Goal: Transaction & Acquisition: Book appointment/travel/reservation

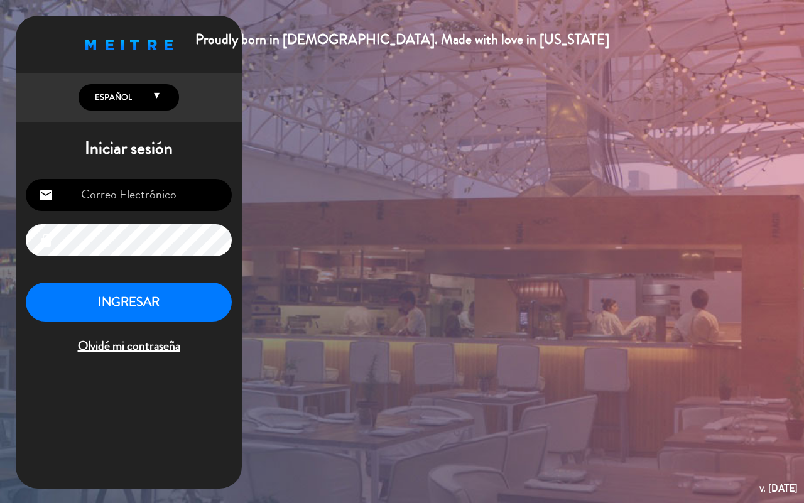
type input "[EMAIL_ADDRESS][DOMAIN_NAME]"
click at [190, 302] on button "INGRESAR" at bounding box center [129, 303] width 206 height 40
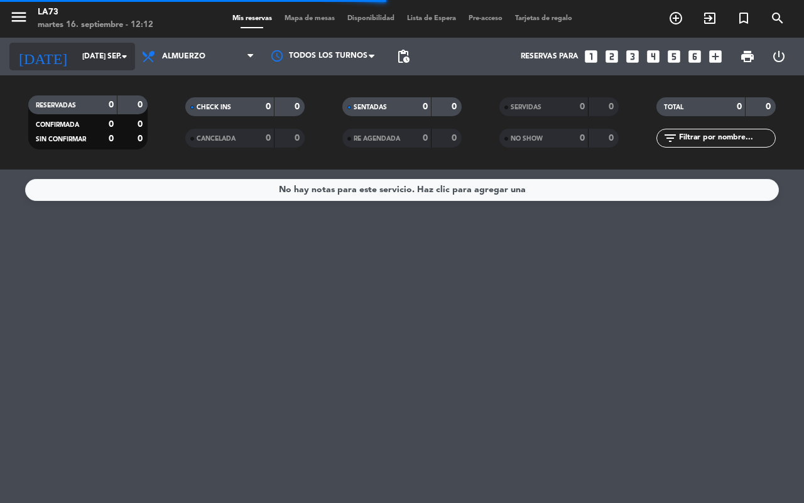
click at [107, 58] on input "[DATE] sep." at bounding box center [126, 56] width 100 height 21
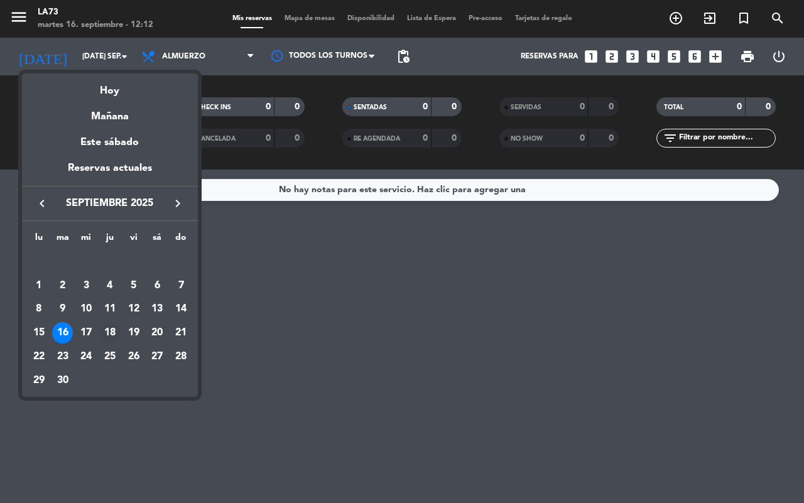
click at [105, 327] on div "18" at bounding box center [109, 332] width 21 height 21
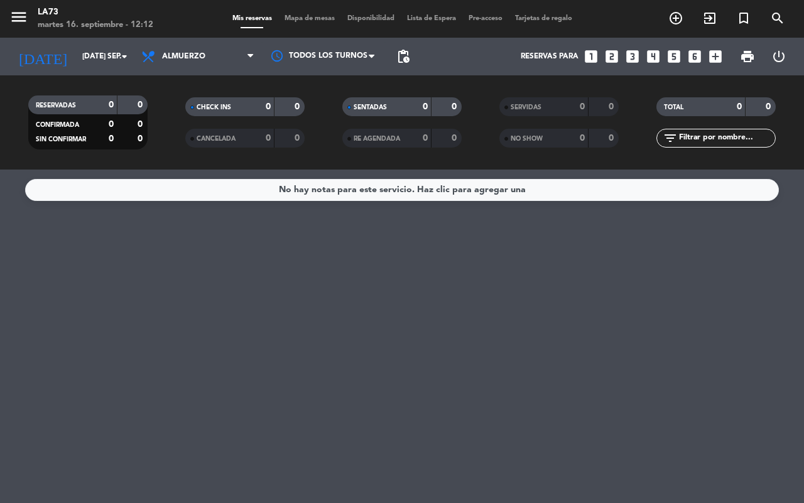
type input "[DEMOGRAPHIC_DATA] [DATE]"
click at [611, 60] on icon "looks_two" at bounding box center [612, 56] width 16 height 16
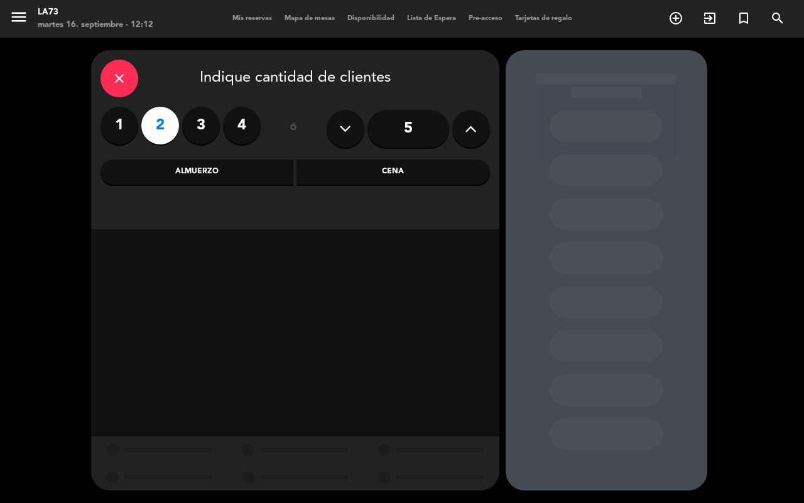
click at [220, 171] on div "Almuerzo" at bounding box center [198, 172] width 194 height 25
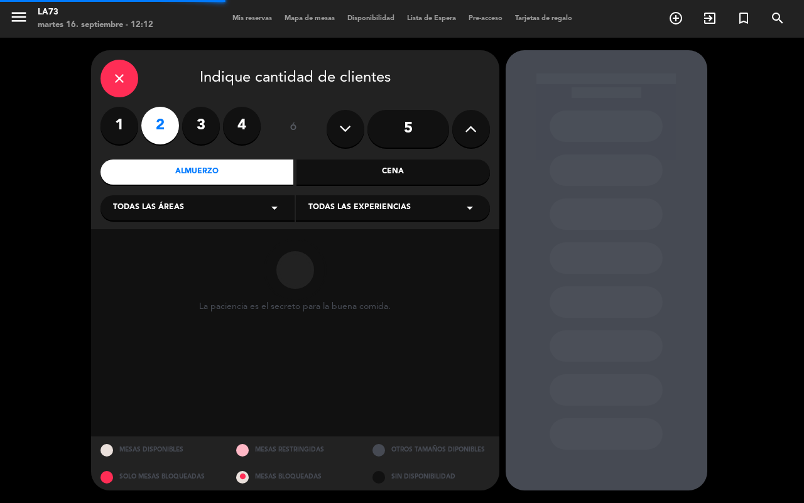
click at [243, 209] on div "Todas las áreas arrow_drop_down" at bounding box center [198, 207] width 194 height 25
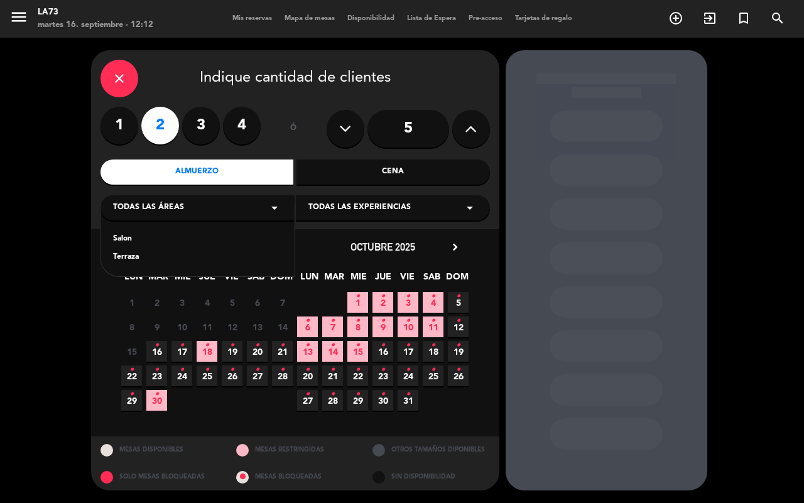
click at [140, 258] on div "Terraza" at bounding box center [197, 257] width 169 height 13
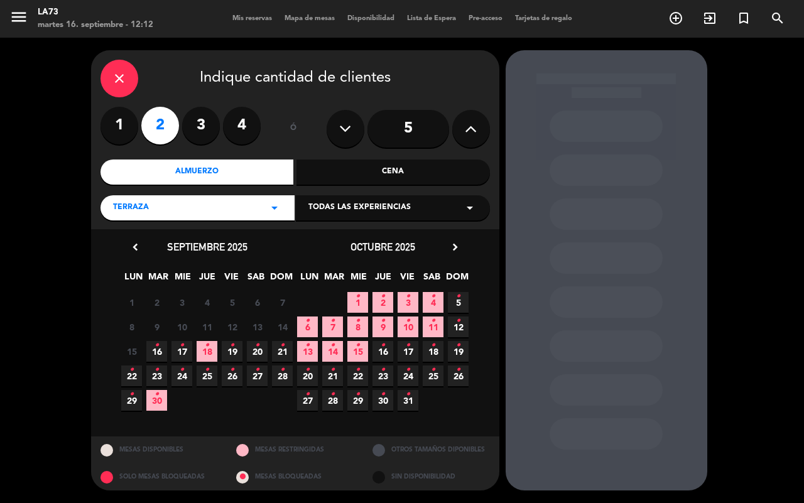
click at [206, 357] on span "18 •" at bounding box center [207, 351] width 21 height 21
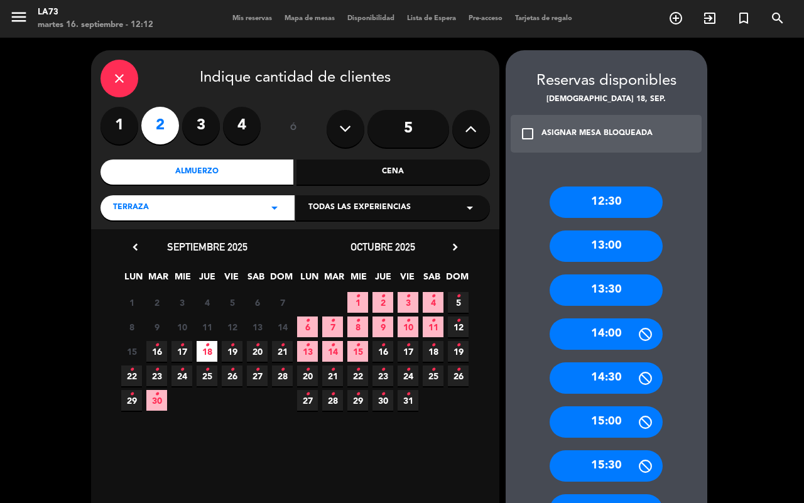
click at [570, 199] on div "12:30" at bounding box center [606, 202] width 113 height 31
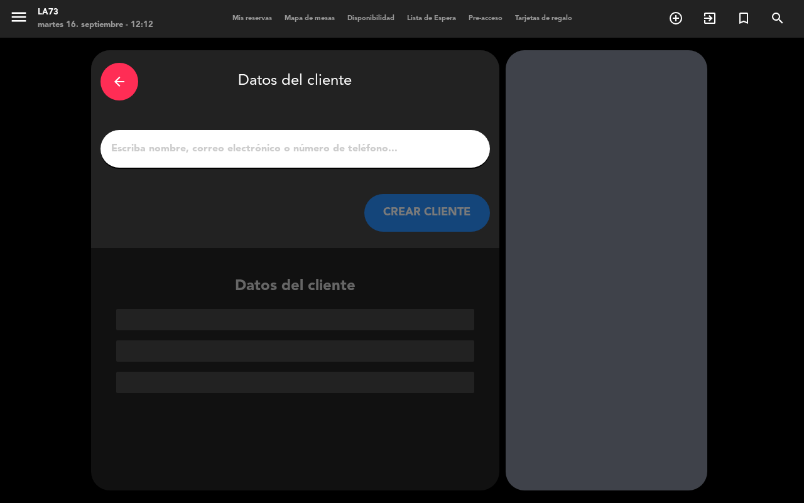
click at [246, 148] on input "1" at bounding box center [295, 149] width 371 height 18
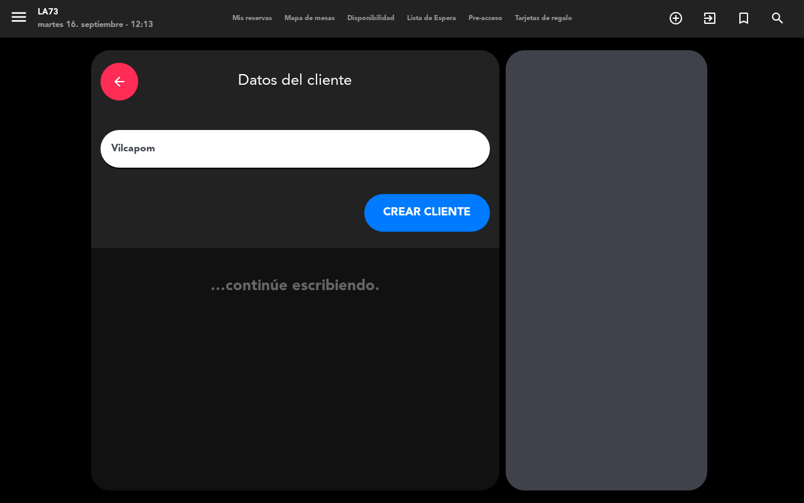
type input "Vilcapoma"
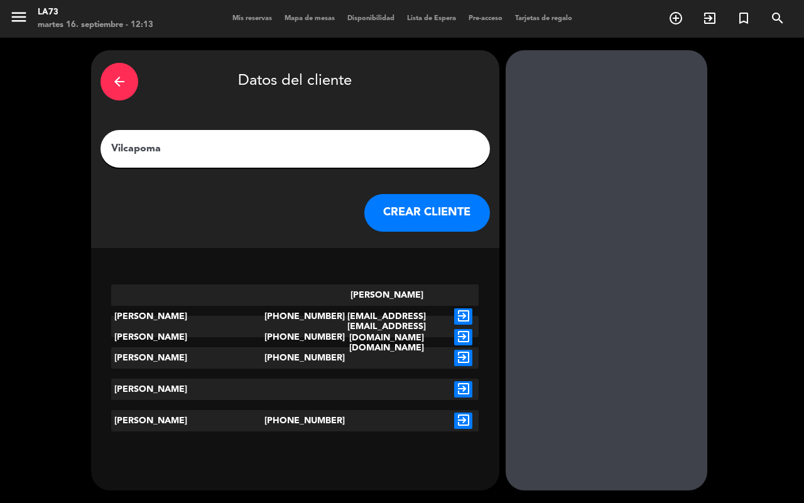
click at [437, 202] on button "CREAR CLIENTE" at bounding box center [427, 213] width 126 height 38
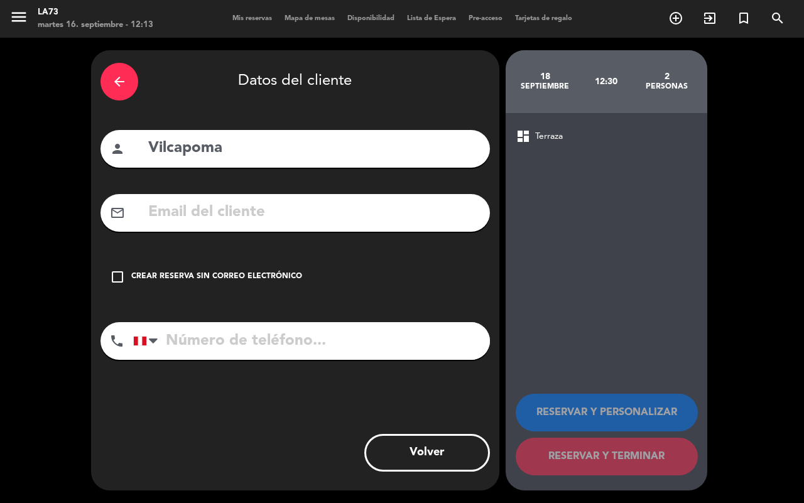
click at [202, 347] on input "tel" at bounding box center [311, 341] width 357 height 38
type input "947632945"
click at [140, 271] on div "Crear reserva sin correo electrónico" at bounding box center [216, 277] width 171 height 13
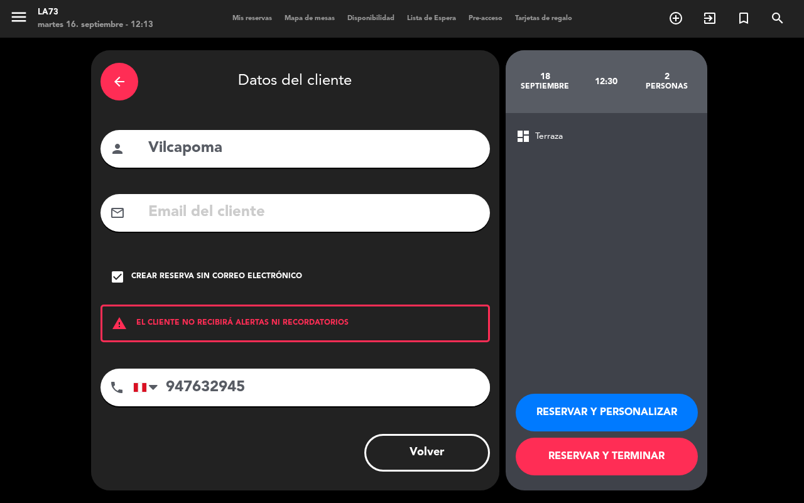
click at [635, 410] on button "RESERVAR Y PERSONALIZAR" at bounding box center [607, 413] width 182 height 38
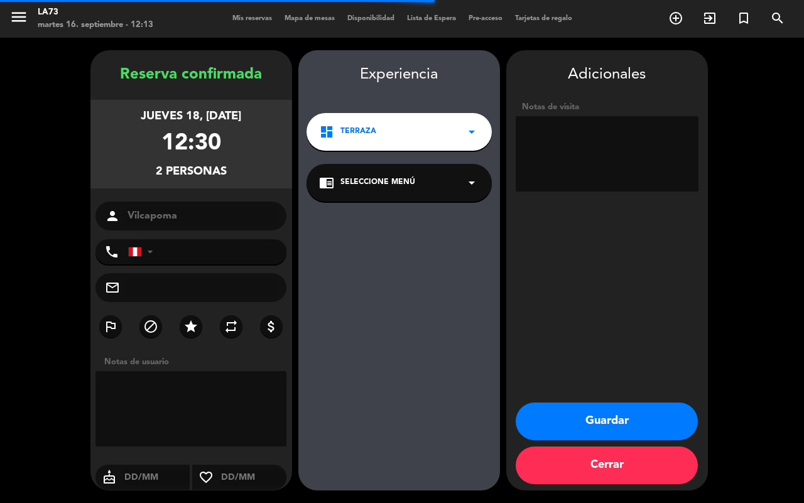
type input "[PHONE_NUMBER]"
click at [643, 431] on button "Guardar" at bounding box center [607, 422] width 182 height 38
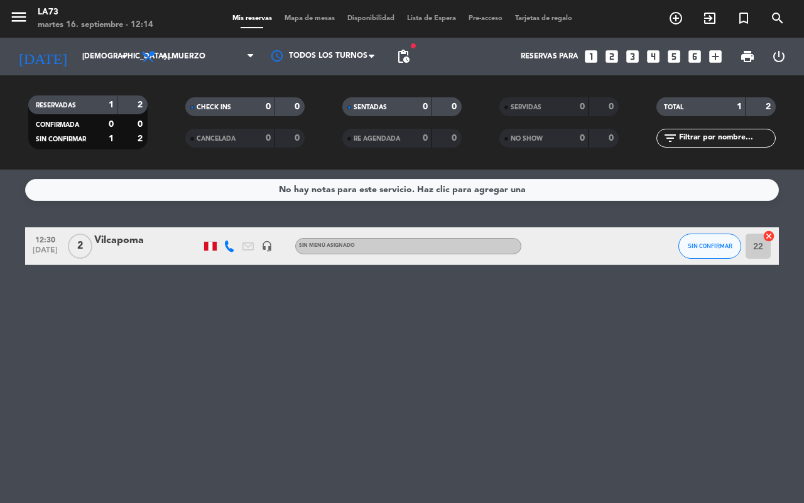
click at [101, 238] on div "Vilcapoma" at bounding box center [147, 241] width 107 height 16
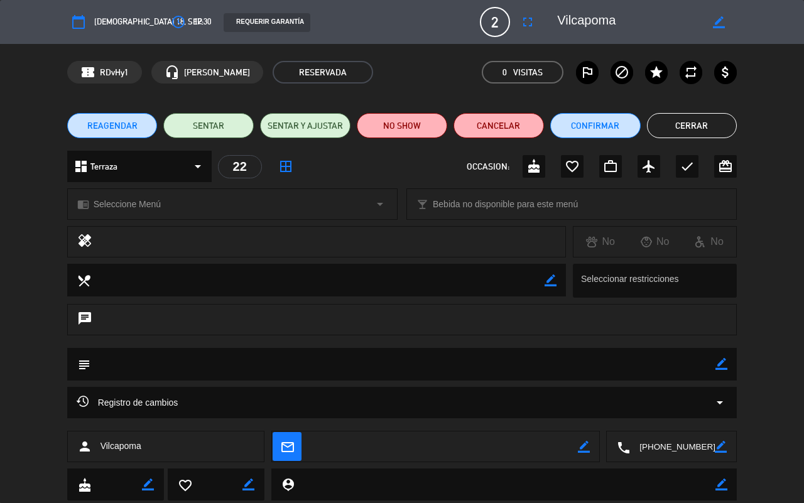
click at [715, 23] on icon "border_color" at bounding box center [719, 22] width 12 height 12
click at [554, 14] on div at bounding box center [643, 22] width 189 height 23
click at [557, 17] on textarea at bounding box center [629, 22] width 144 height 23
click at [447, 306] on div "chat" at bounding box center [402, 319] width 670 height 31
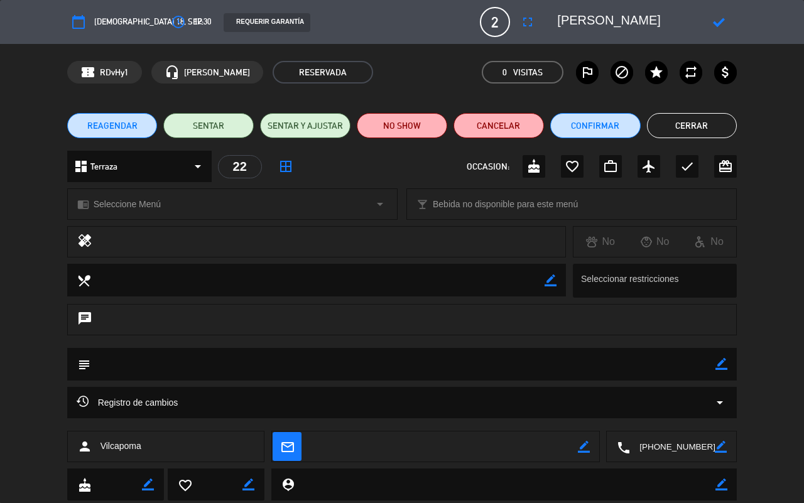
click at [607, 14] on textarea at bounding box center [629, 22] width 144 height 23
type textarea "[PERSON_NAME]"
click at [721, 24] on icon at bounding box center [719, 22] width 12 height 12
click at [129, 206] on span "Seleccione Menú" at bounding box center [127, 204] width 67 height 14
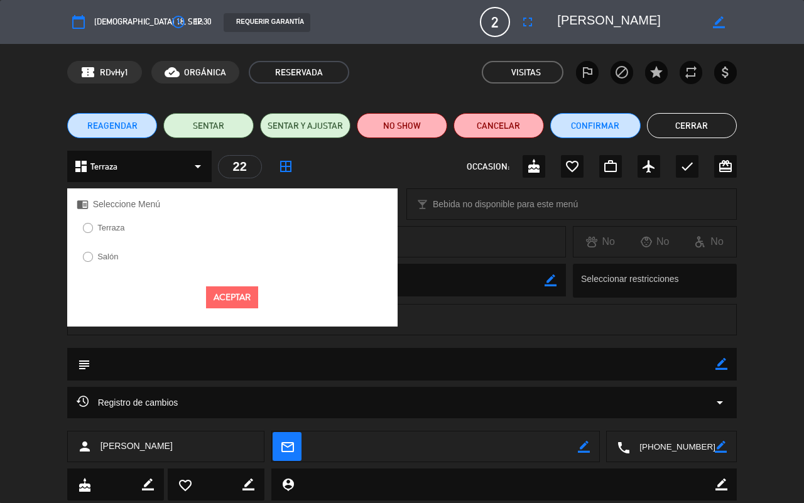
click at [106, 228] on label "Terraza" at bounding box center [110, 228] width 27 height 8
click at [243, 291] on button "Aceptar" at bounding box center [232, 298] width 52 height 22
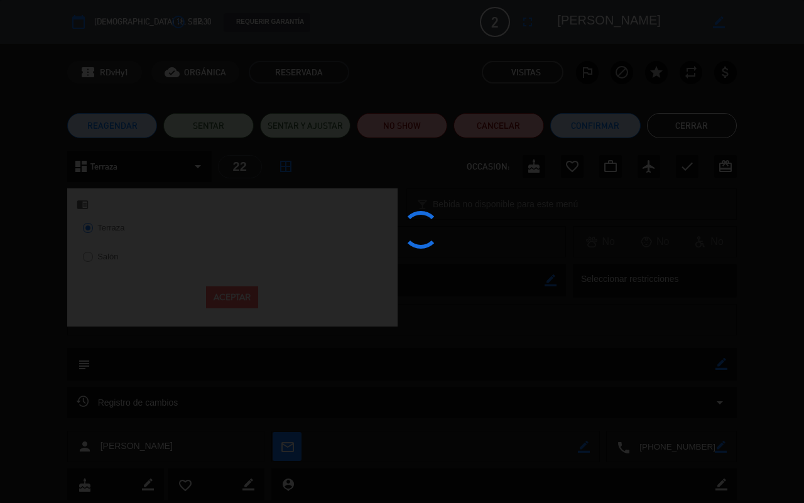
click at [243, 291] on div at bounding box center [402, 251] width 804 height 503
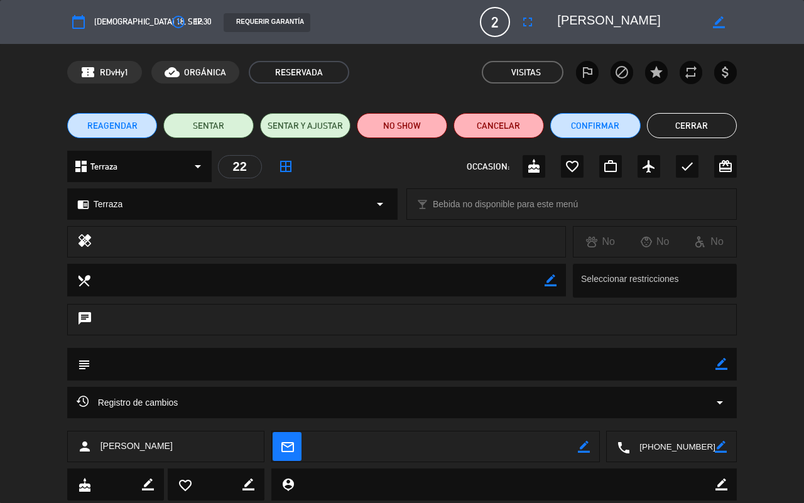
click at [698, 126] on button "Cerrar" at bounding box center [692, 125] width 90 height 25
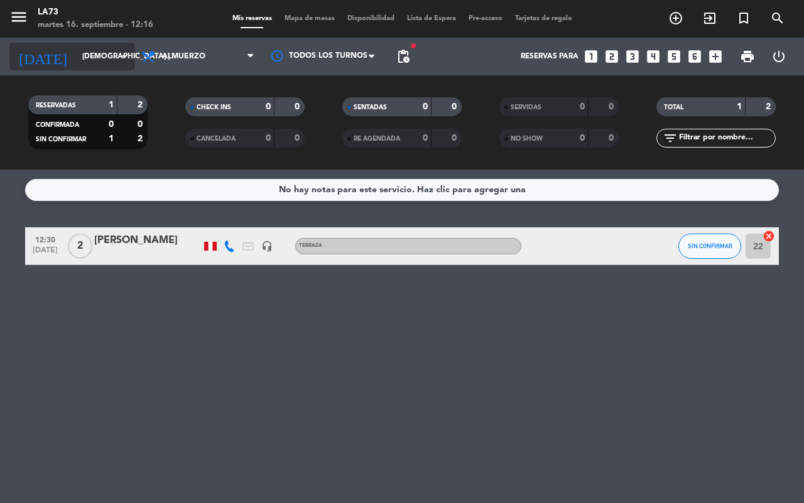
click at [101, 53] on input "[DEMOGRAPHIC_DATA] [DATE]" at bounding box center [126, 56] width 100 height 21
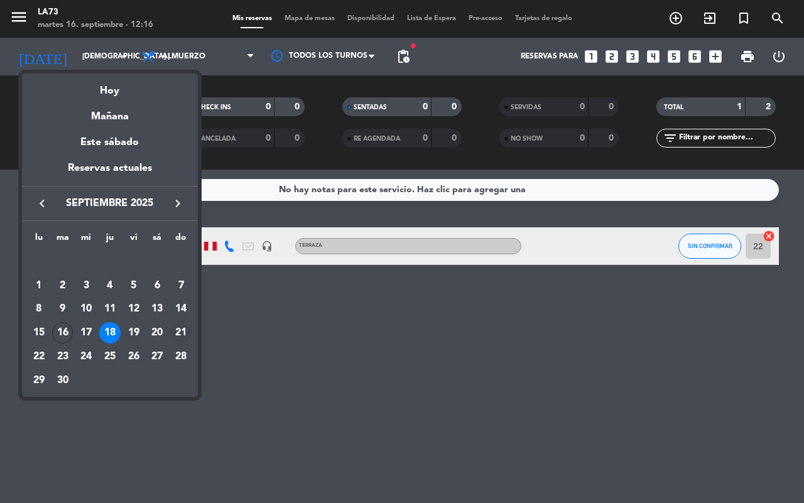
click at [182, 331] on div "21" at bounding box center [180, 332] width 21 height 21
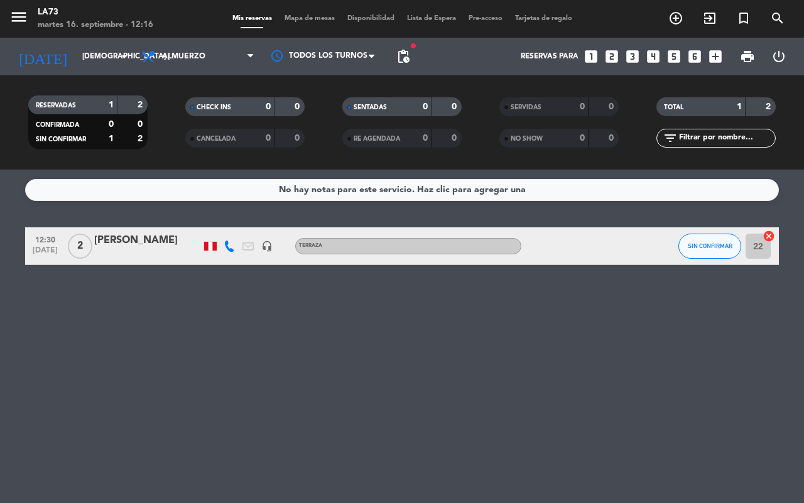
type input "dom. [DATE]"
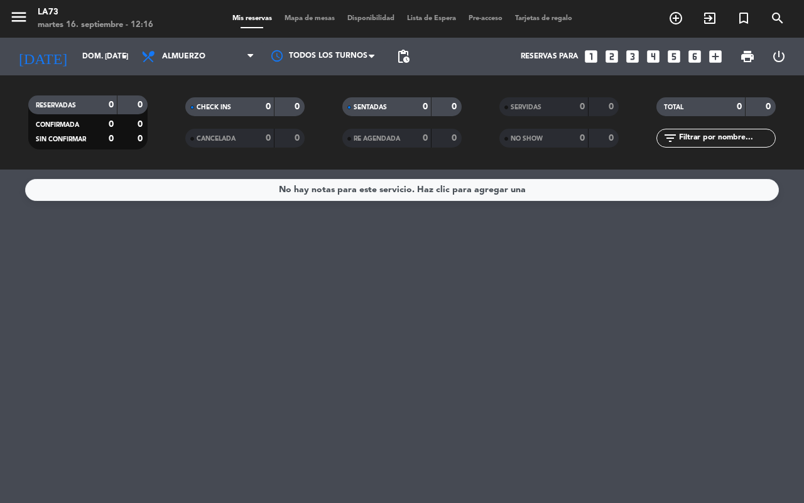
click at [633, 60] on icon "looks_3" at bounding box center [633, 56] width 16 height 16
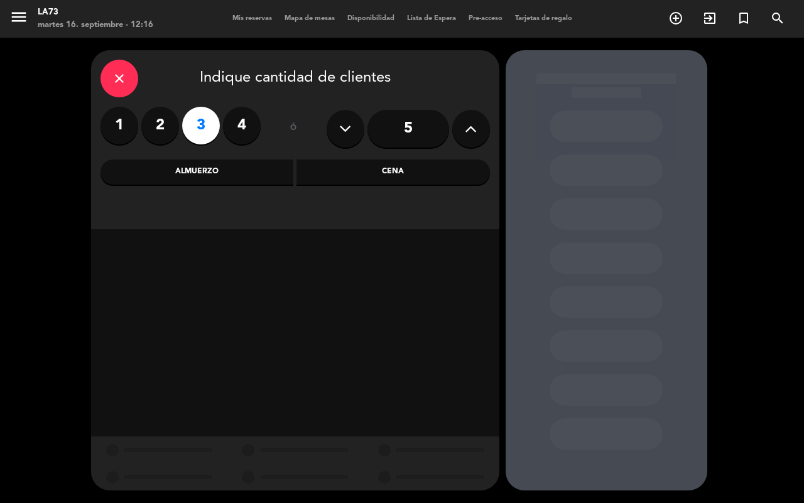
click at [249, 171] on div "Almuerzo" at bounding box center [198, 172] width 194 height 25
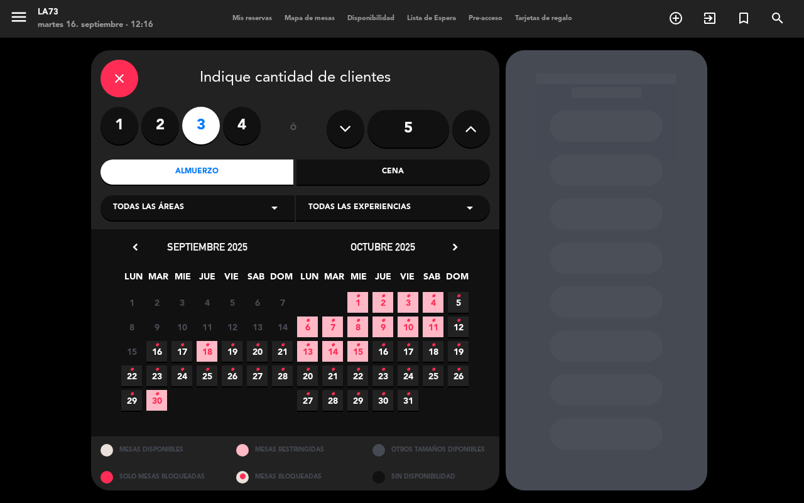
click at [274, 203] on icon "arrow_drop_down" at bounding box center [274, 207] width 15 height 15
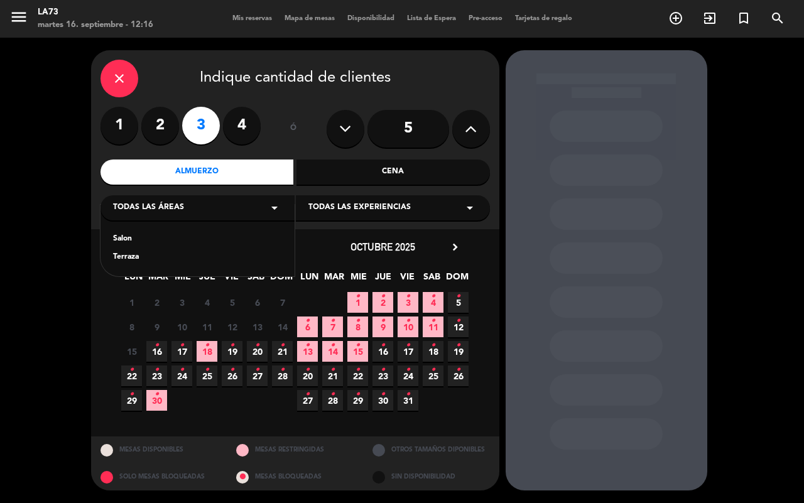
click at [127, 241] on div "Salon" at bounding box center [197, 239] width 169 height 13
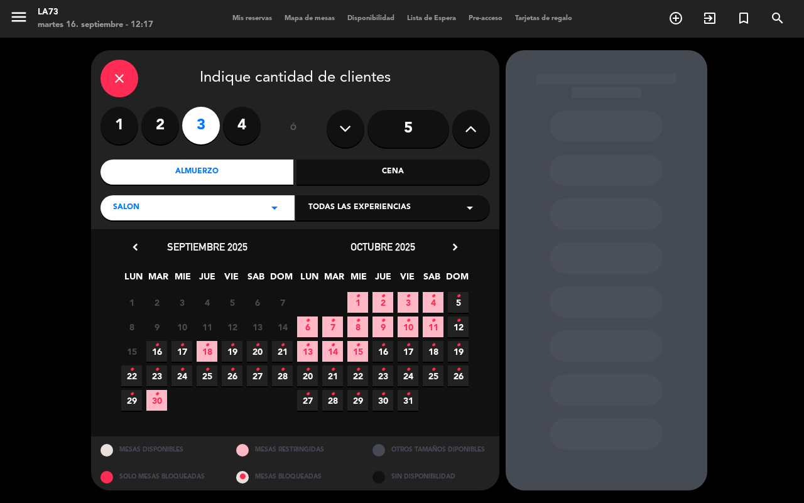
click at [413, 163] on div "Cena" at bounding box center [394, 172] width 194 height 25
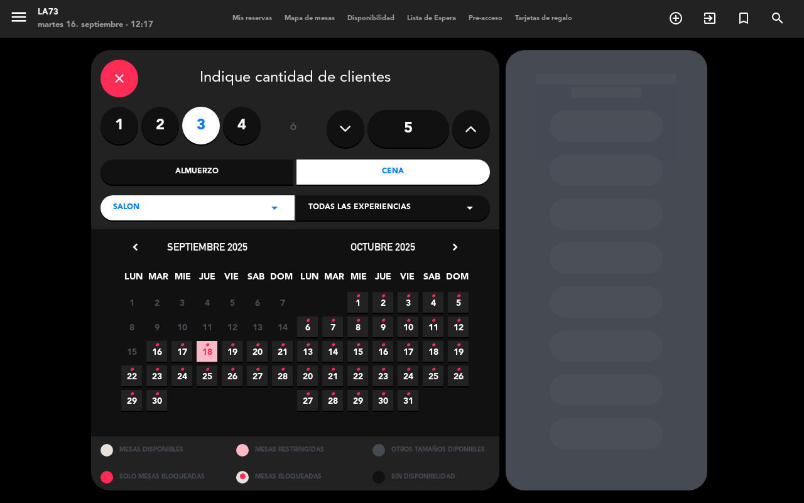
click at [239, 167] on div "Almuerzo" at bounding box center [198, 172] width 194 height 25
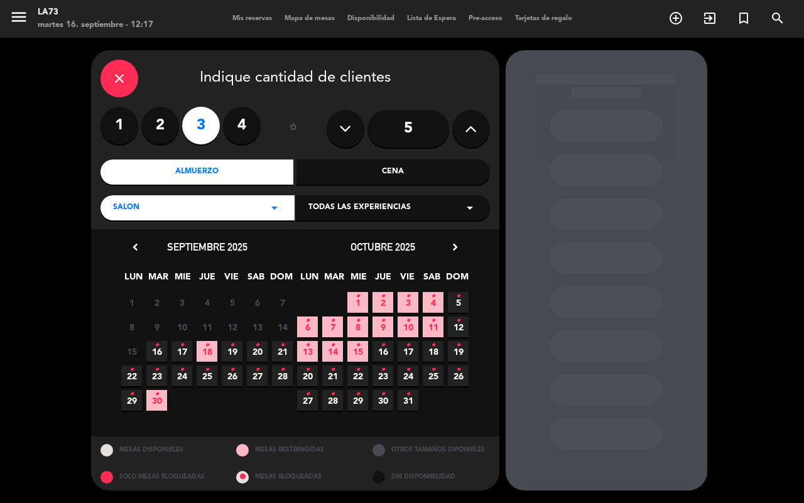
click at [283, 353] on icon "•" at bounding box center [282, 346] width 4 height 20
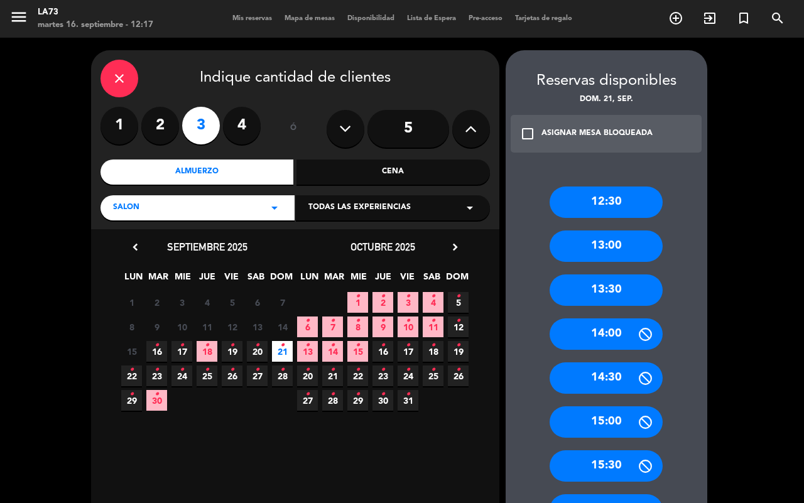
click at [600, 332] on div "14:00" at bounding box center [606, 334] width 113 height 31
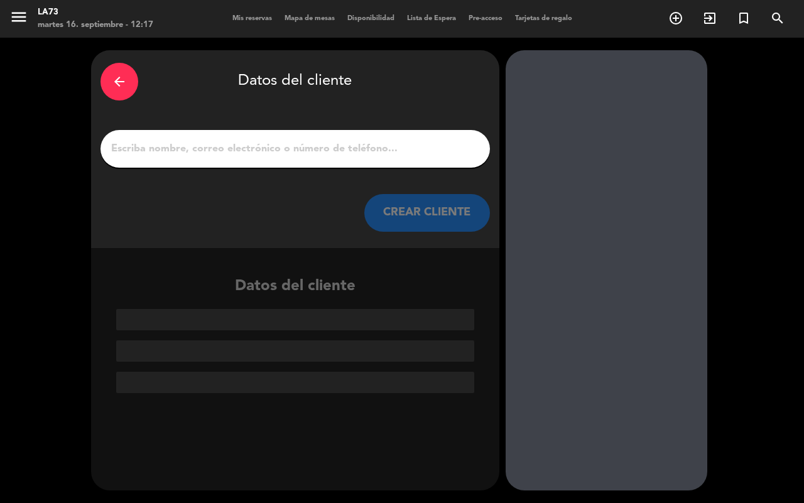
click at [330, 151] on input "1" at bounding box center [295, 149] width 371 height 18
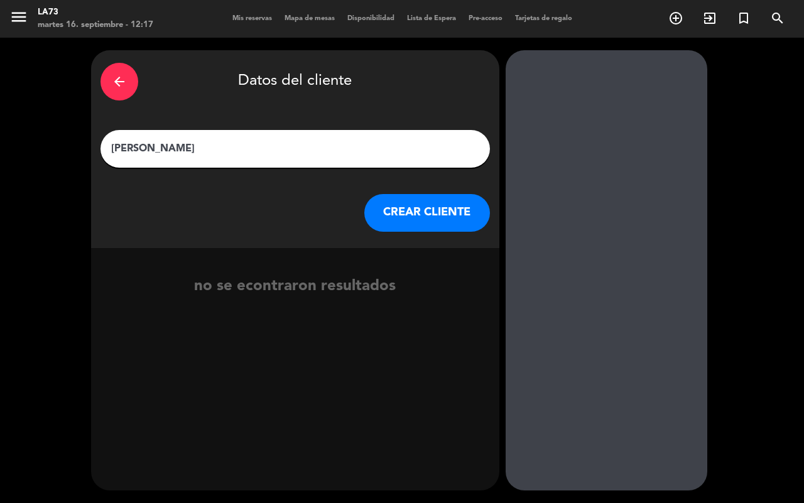
type input "[PERSON_NAME]"
click at [425, 205] on button "CREAR CLIENTE" at bounding box center [427, 213] width 126 height 38
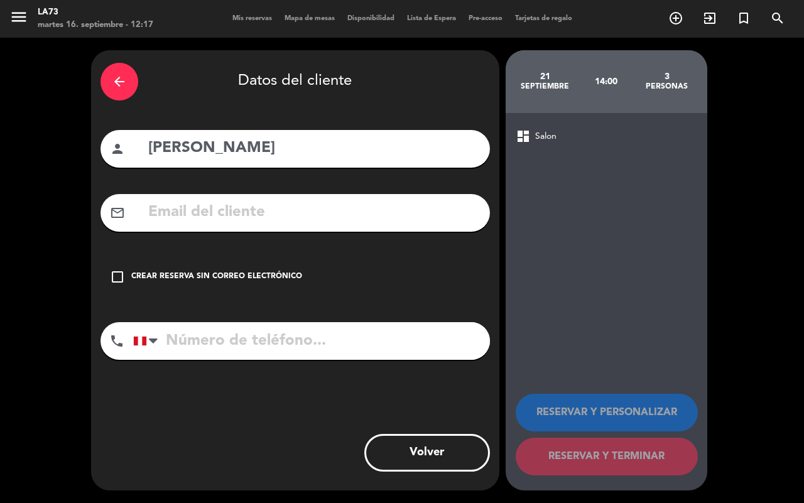
click at [328, 335] on input "tel" at bounding box center [311, 341] width 357 height 38
click at [126, 273] on div "check_box_outline_blank Crear reserva sin correo electrónico" at bounding box center [296, 277] width 390 height 38
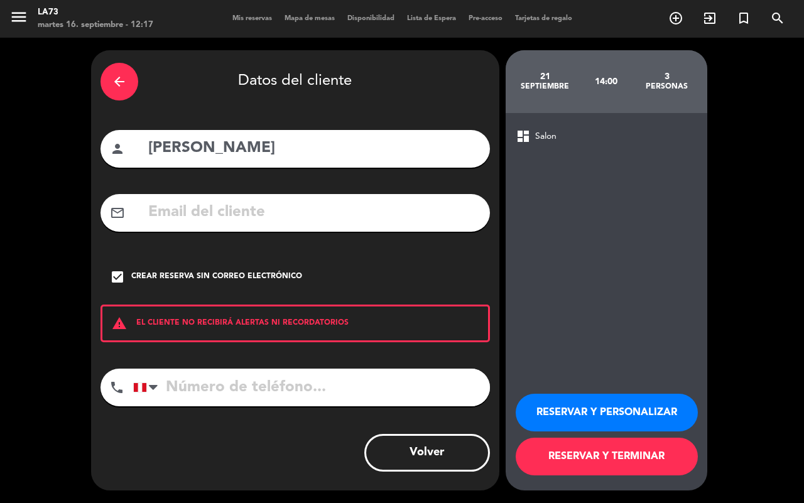
click at [617, 402] on button "RESERVAR Y PERSONALIZAR" at bounding box center [607, 413] width 182 height 38
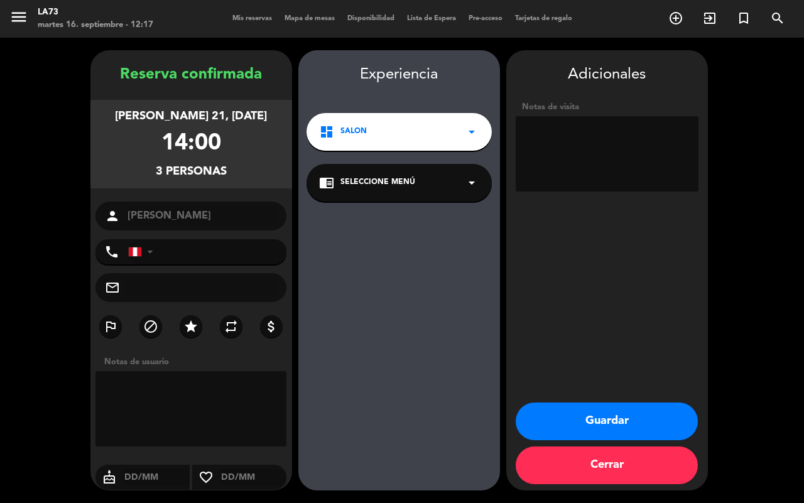
click at [561, 140] on textarea at bounding box center [607, 153] width 183 height 75
type textarea "mesa 7"
click at [655, 419] on button "Guardar" at bounding box center [607, 422] width 182 height 38
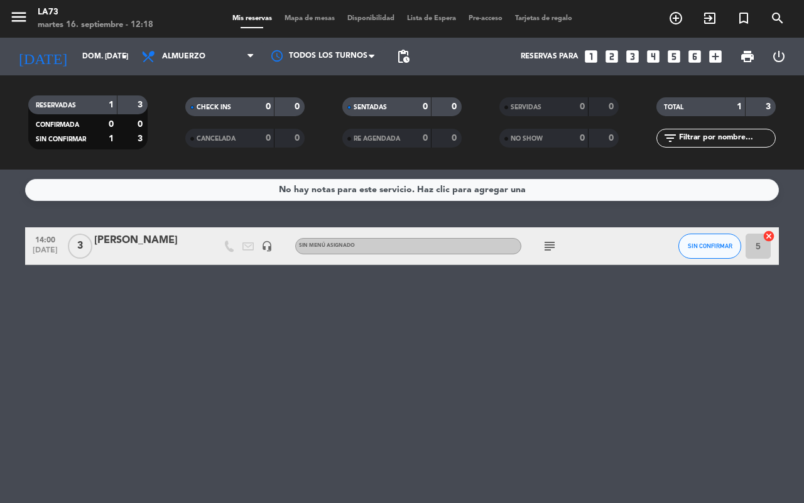
click at [118, 239] on div "[PERSON_NAME]" at bounding box center [147, 241] width 107 height 16
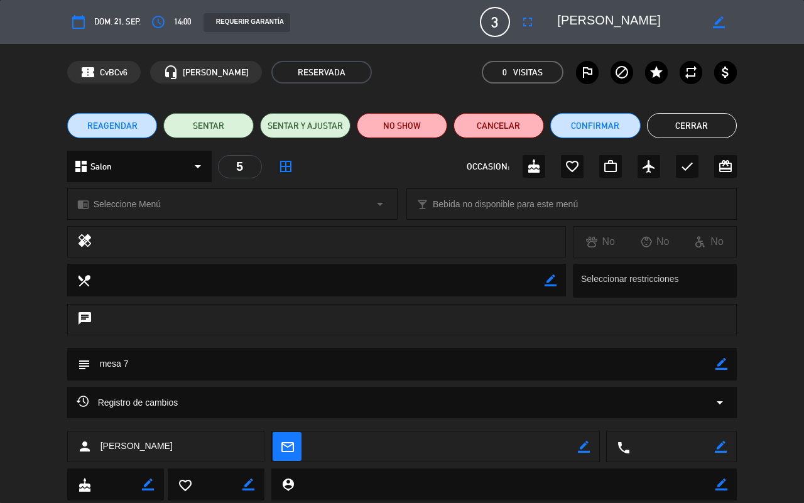
click at [126, 205] on span "Seleccione Menú" at bounding box center [127, 204] width 67 height 14
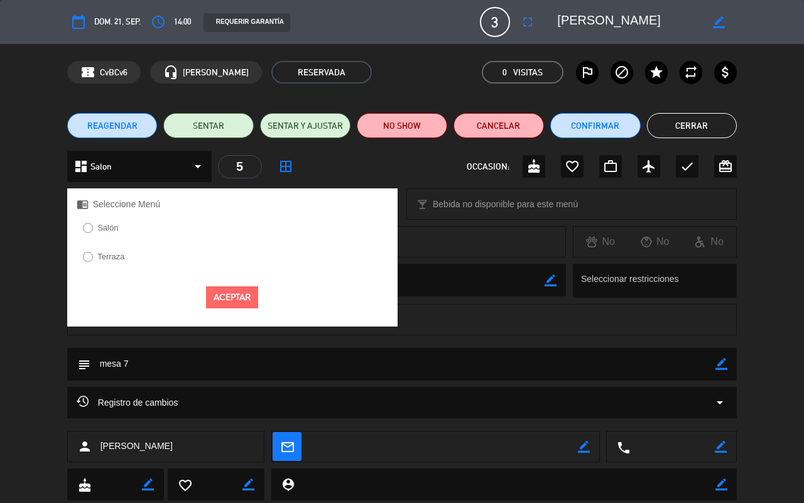
click at [112, 228] on label "Salón" at bounding box center [107, 228] width 21 height 8
click at [221, 297] on button "Aceptar" at bounding box center [232, 298] width 52 height 22
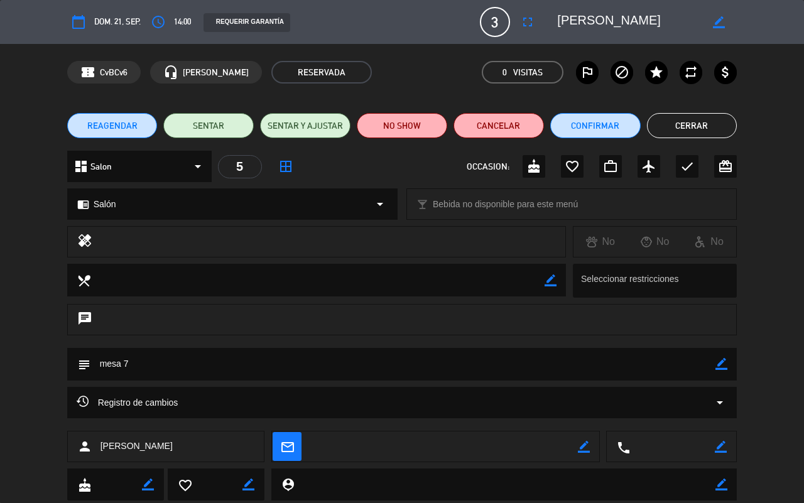
click at [714, 139] on div "REAGENDAR SENTAR SENTAR Y AJUSTAR NO SHOW Cancelar Confirmar Cerrar" at bounding box center [402, 126] width 804 height 50
click at [642, 128] on ul "REAGENDAR SENTAR SENTAR Y AJUSTAR NO SHOW Cancelar Confirmar Cerrar" at bounding box center [402, 125] width 670 height 25
click at [657, 121] on button "Cerrar" at bounding box center [692, 125] width 90 height 25
